Goal: Navigation & Orientation: Find specific page/section

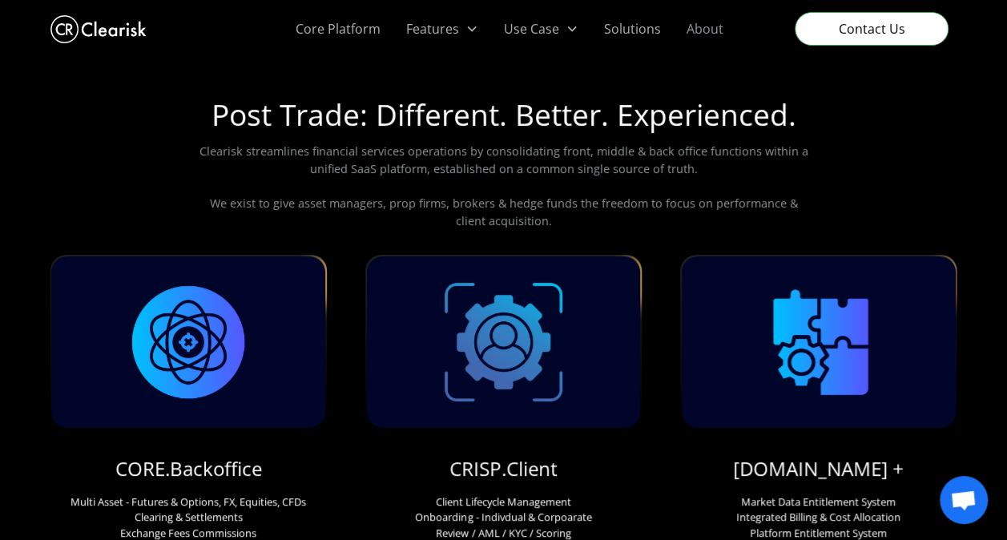
click at [703, 29] on link "About" at bounding box center [705, 29] width 62 height 58
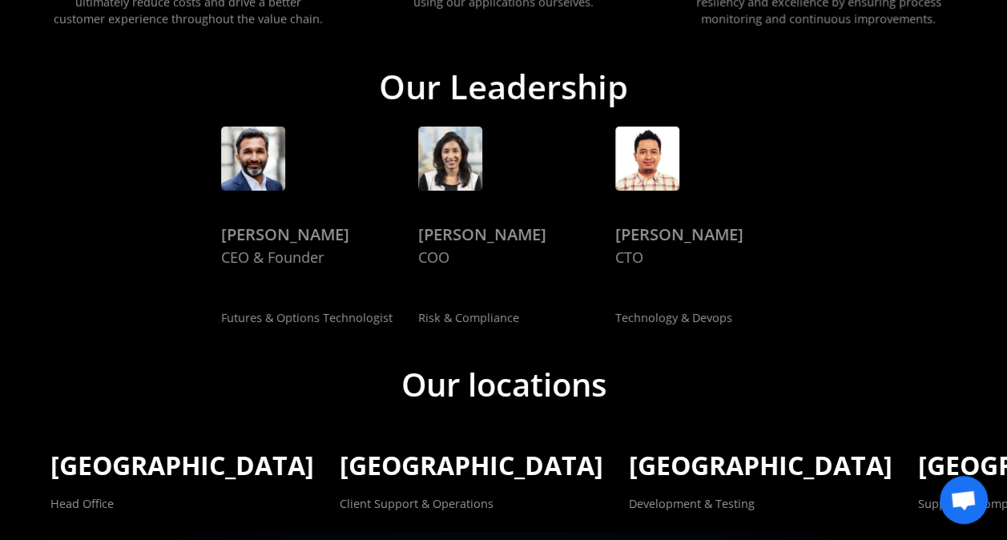
scroll to position [2597, 0]
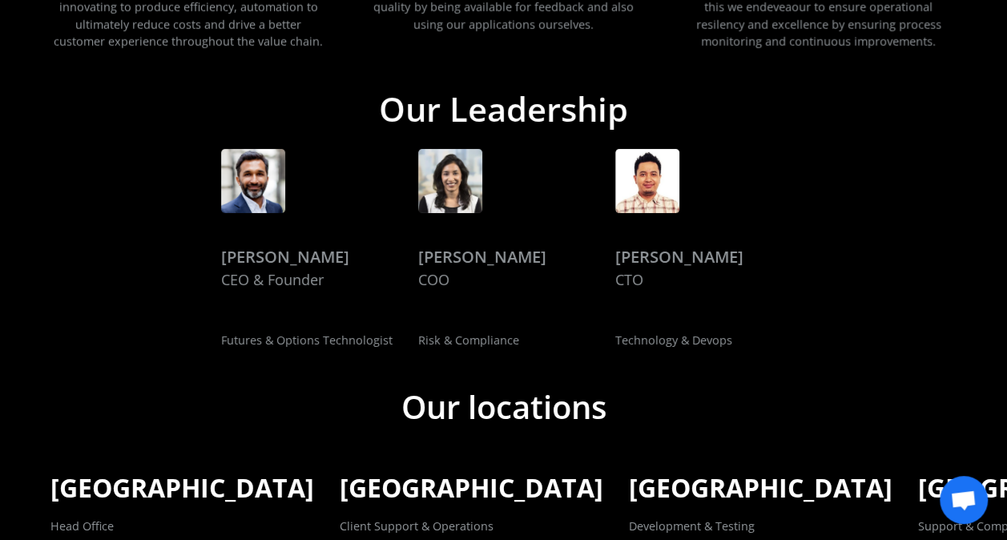
click at [256, 261] on div "Rahul Kanodia" at bounding box center [285, 257] width 128 height 24
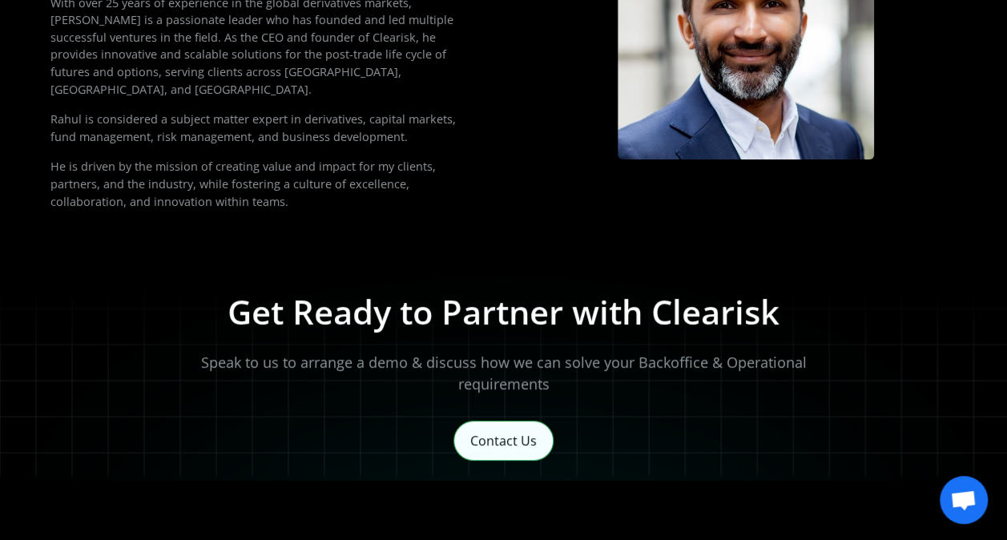
scroll to position [240, 0]
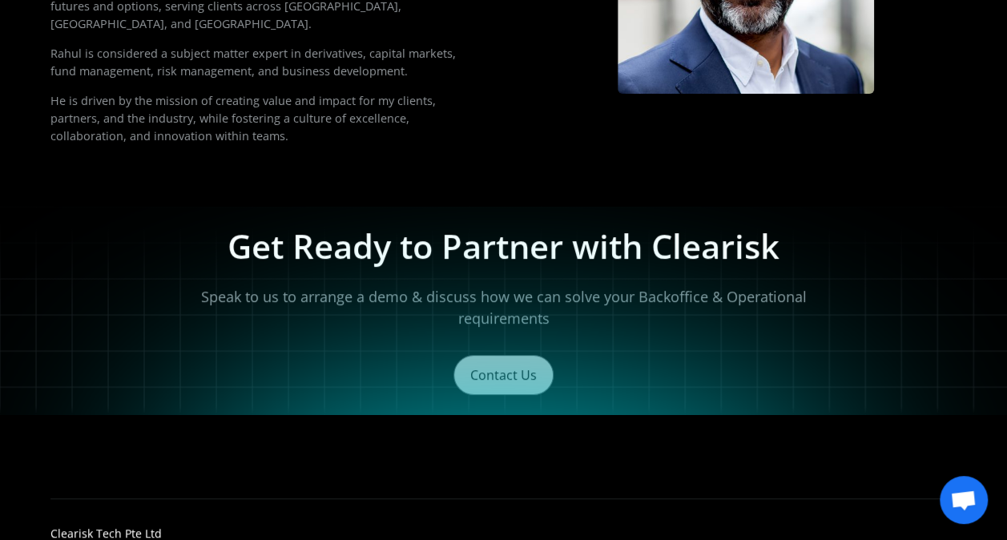
click at [500, 355] on link "Contact Us" at bounding box center [503, 375] width 100 height 40
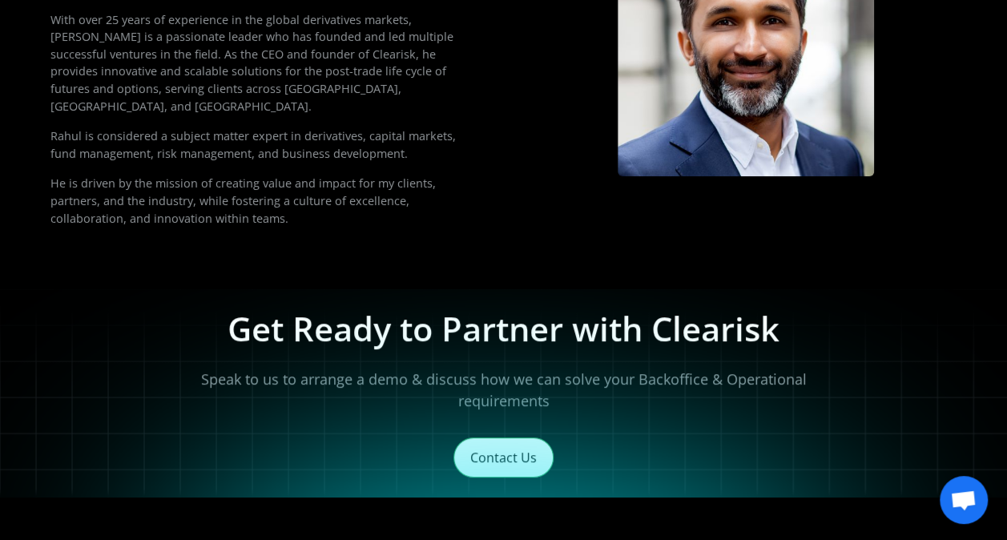
scroll to position [0, 0]
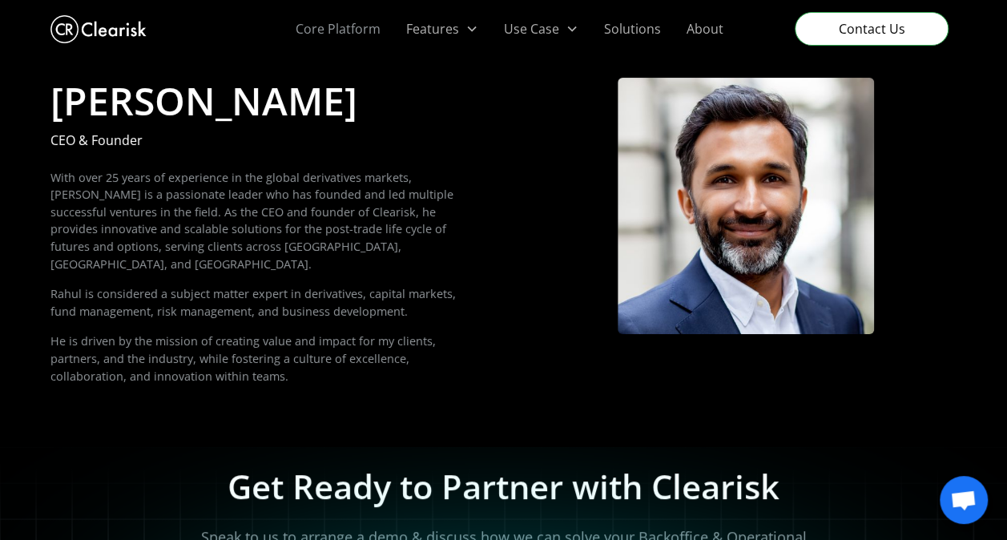
click at [332, 30] on link "Core Platform" at bounding box center [338, 29] width 111 height 58
